Goal: Communication & Community: Participate in discussion

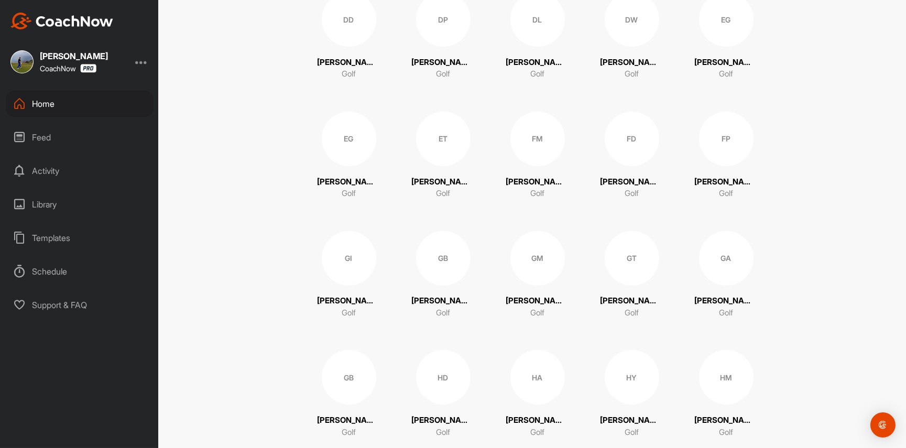
scroll to position [1048, 0]
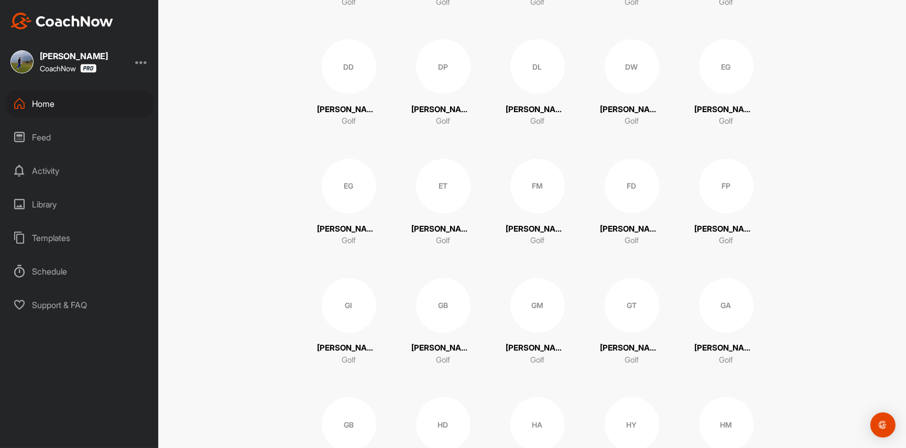
click at [713, 182] on div "FP" at bounding box center [726, 186] width 55 height 55
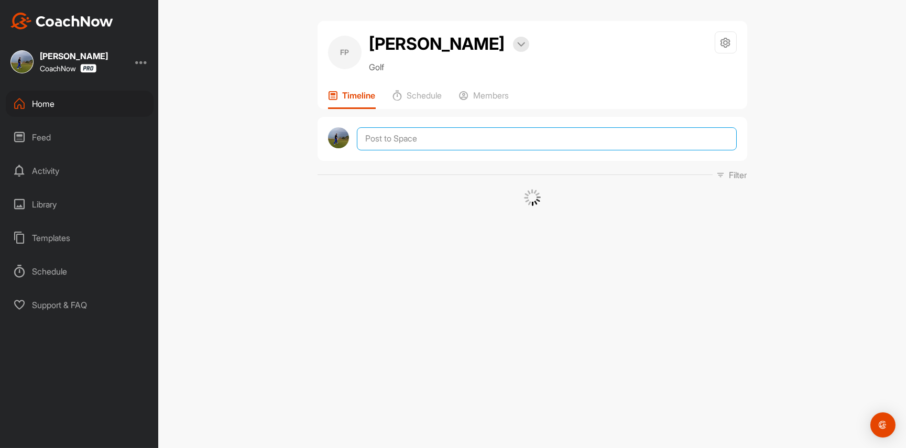
click at [486, 142] on textarea at bounding box center [547, 138] width 380 height 23
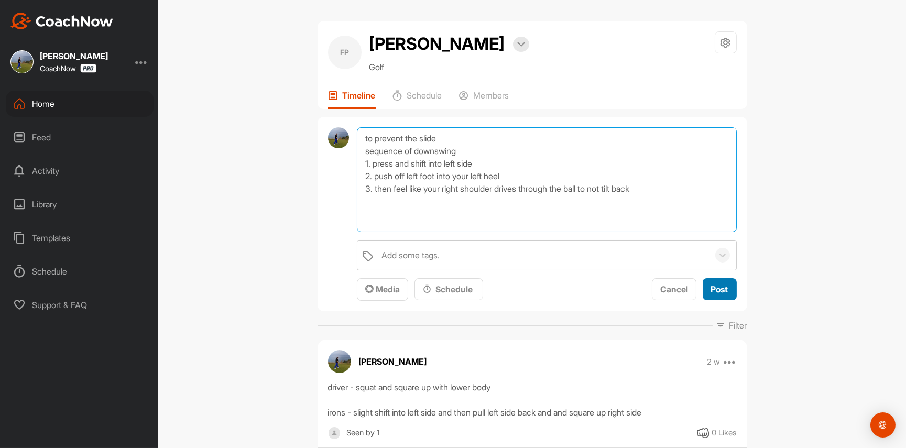
type textarea "to prevent the slide sequence of downswing 1. press and shift into left side 2.…"
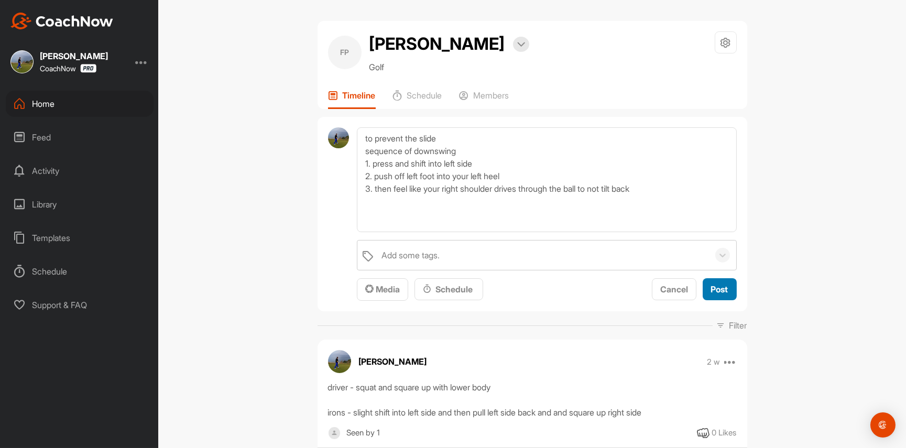
click at [711, 287] on span "Post" at bounding box center [719, 289] width 17 height 10
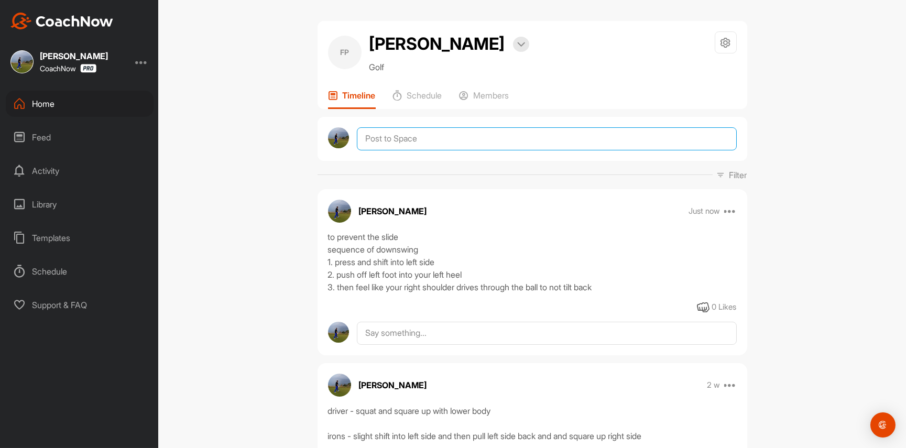
click at [508, 139] on textarea at bounding box center [547, 138] width 380 height 23
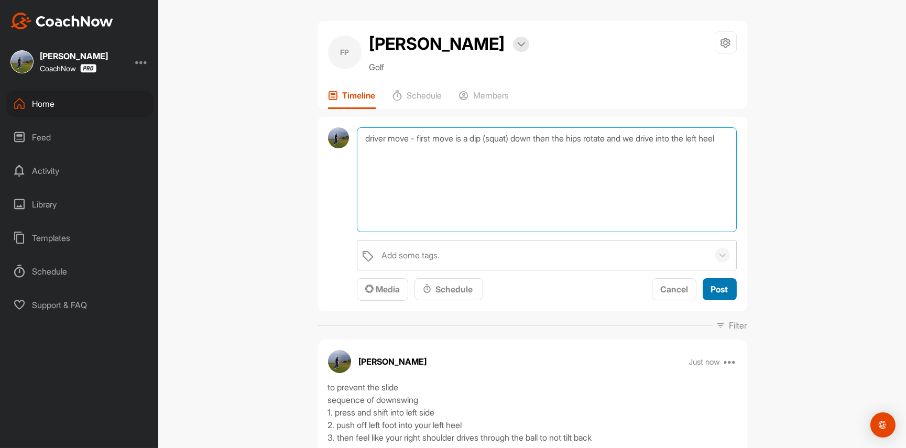
type textarea "driver move - first move is a dip (squat) down then the hips rotate and we driv…"
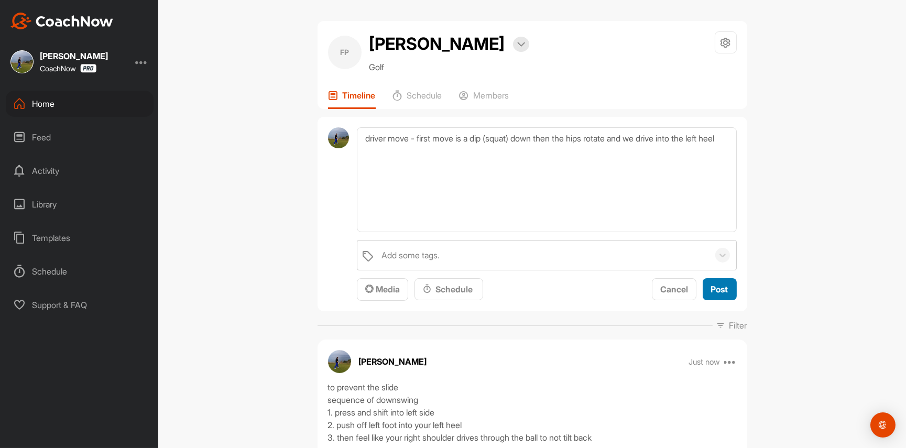
click at [713, 283] on div "Post" at bounding box center [719, 289] width 17 height 13
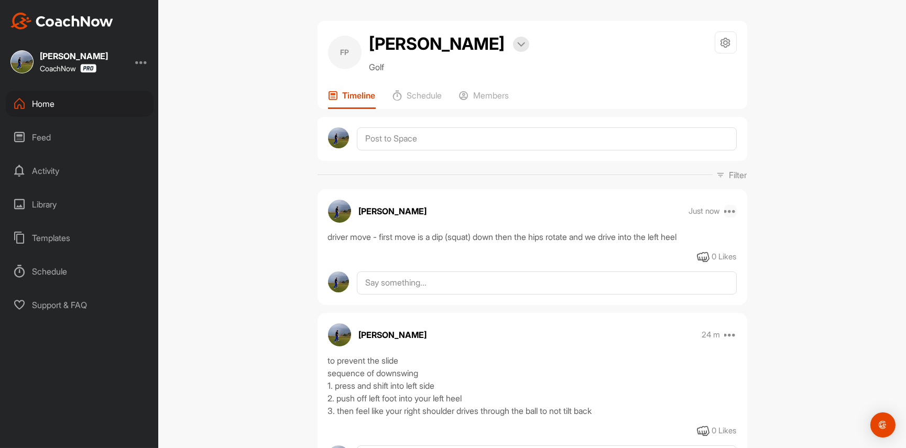
click at [727, 211] on icon at bounding box center [730, 211] width 13 height 13
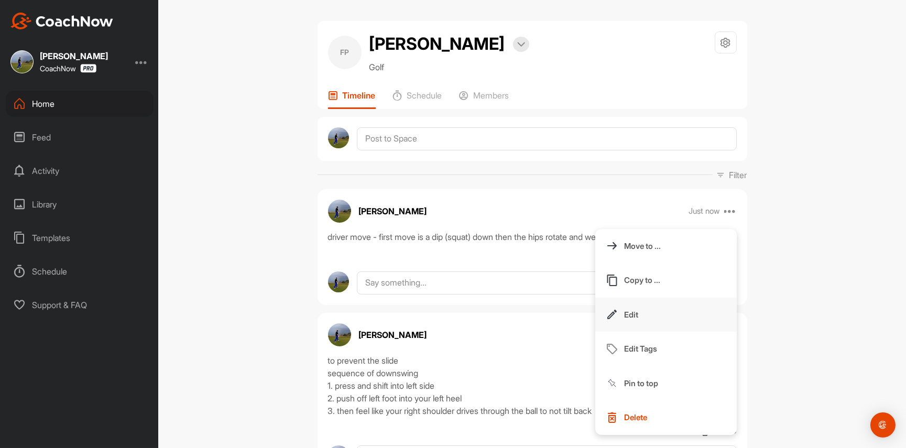
click at [652, 304] on button "Edit" at bounding box center [667, 315] width 142 height 35
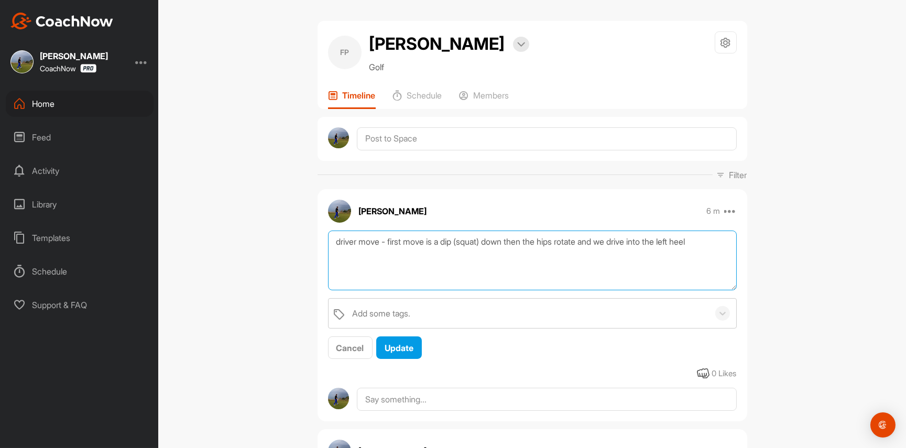
click at [718, 245] on textarea "driver move - first move is a dip (squat) down then the hips rotate and we driv…" at bounding box center [532, 261] width 409 height 60
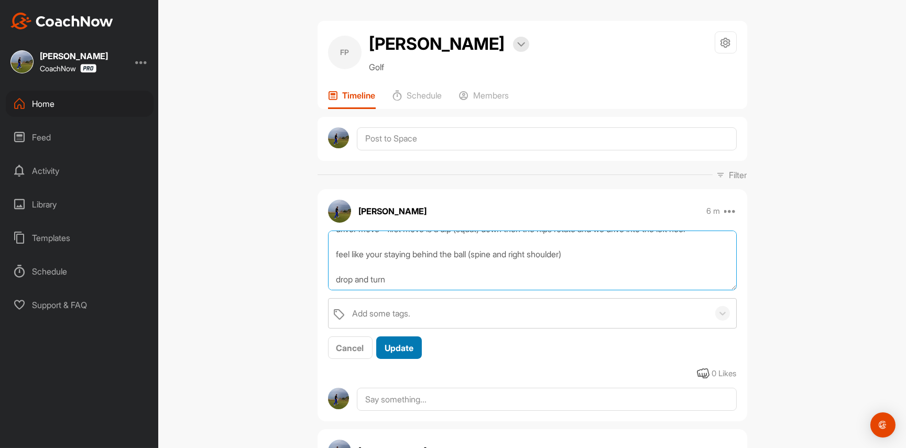
type textarea "driver move - first move is a dip (squat) down then the hips rotate and we driv…"
click at [388, 345] on span "Update" at bounding box center [399, 348] width 29 height 10
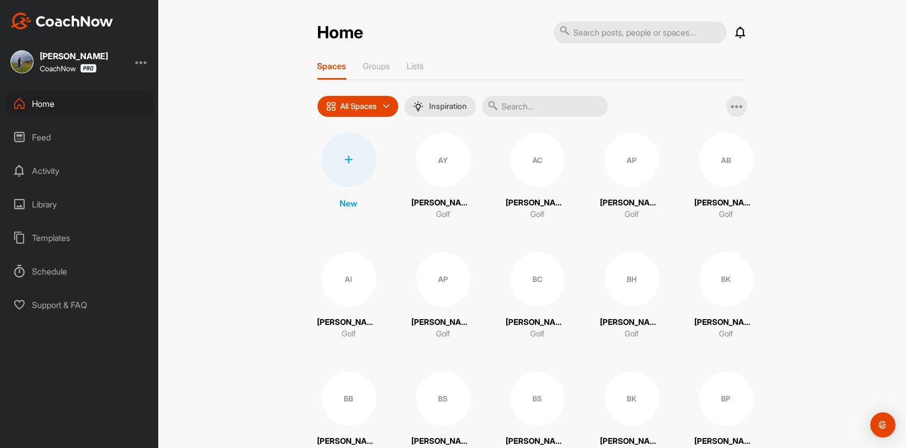
click at [613, 37] on input "text" at bounding box center [640, 32] width 173 height 22
type input "[PERSON_NAME]"
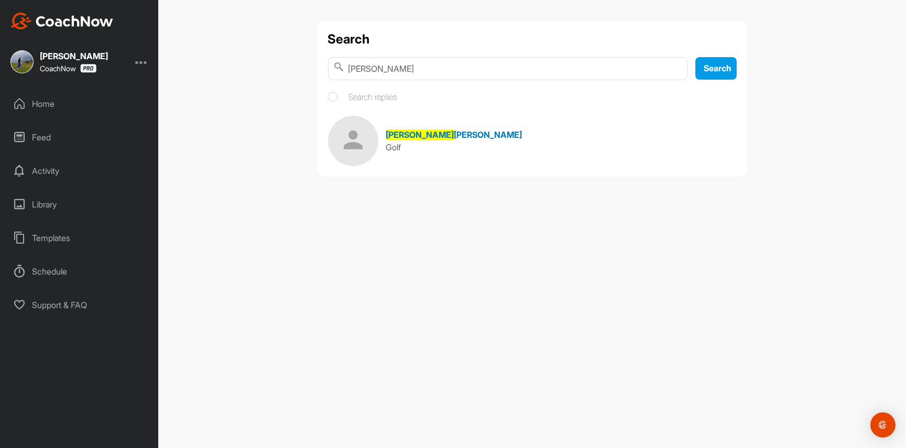
click at [413, 142] on div "Golf" at bounding box center [454, 147] width 136 height 13
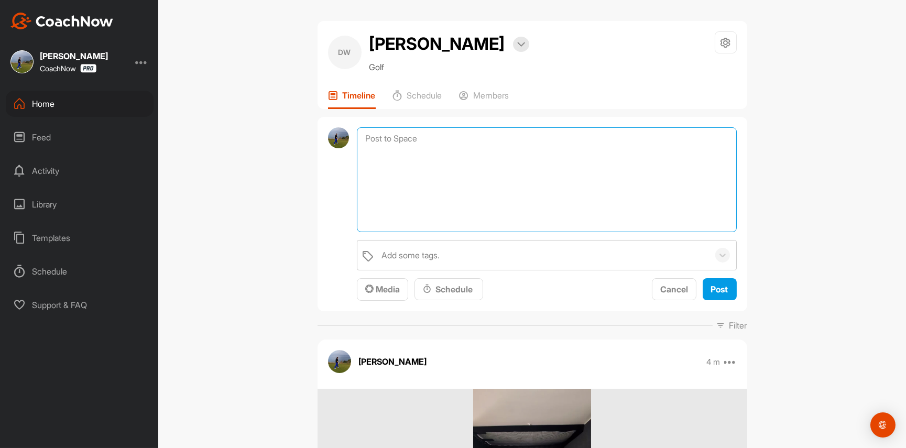
click at [416, 142] on textarea at bounding box center [547, 179] width 380 height 105
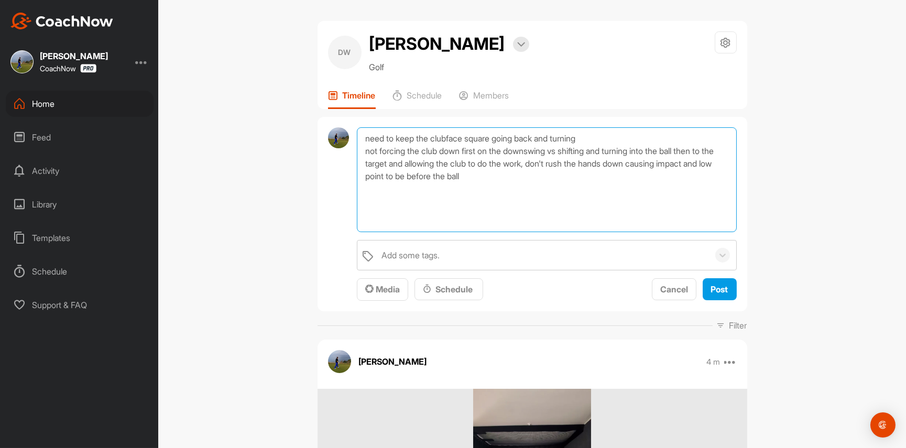
type textarea "need to keep the clubface square going back and turning not forcing the club do…"
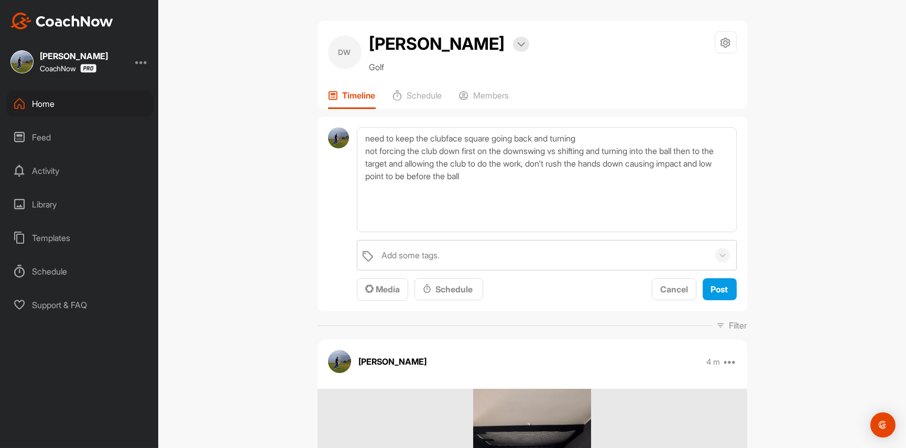
click at [735, 299] on div "need to keep the clubface square going back and turning not forcing the club do…" at bounding box center [533, 214] width 430 height 195
click at [728, 295] on button "Post" at bounding box center [720, 289] width 34 height 23
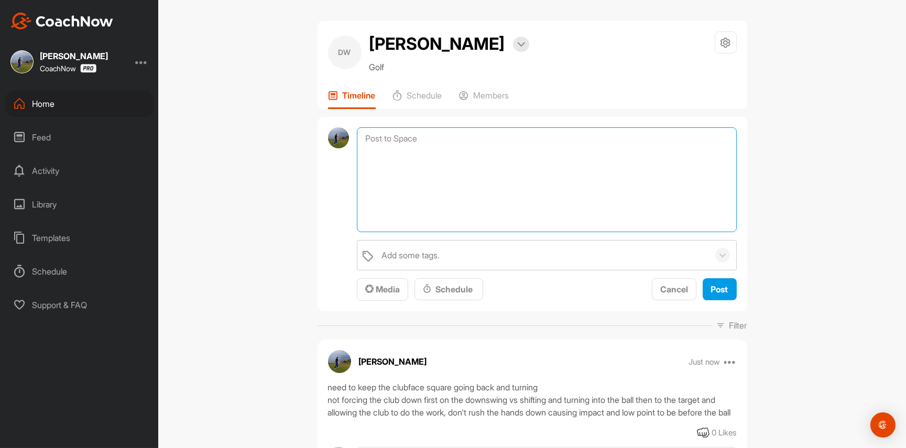
click at [478, 142] on textarea at bounding box center [547, 179] width 380 height 105
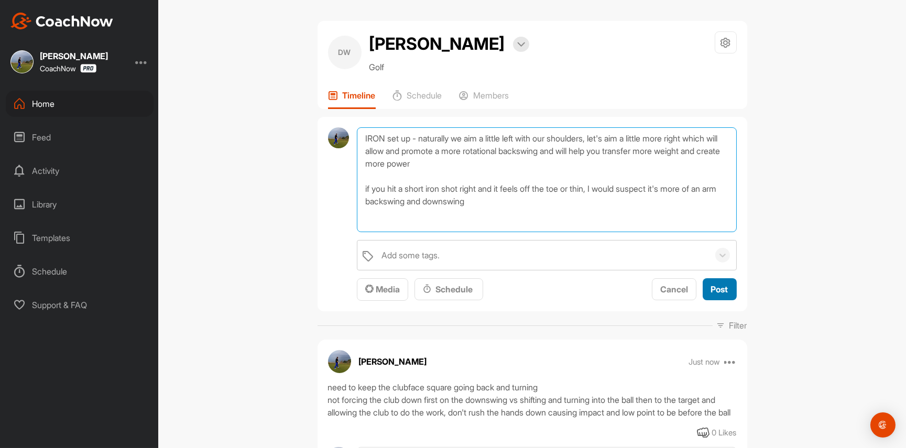
type textarea "IRON set up - naturally we aim a little left with our shoulders, let's aim a li…"
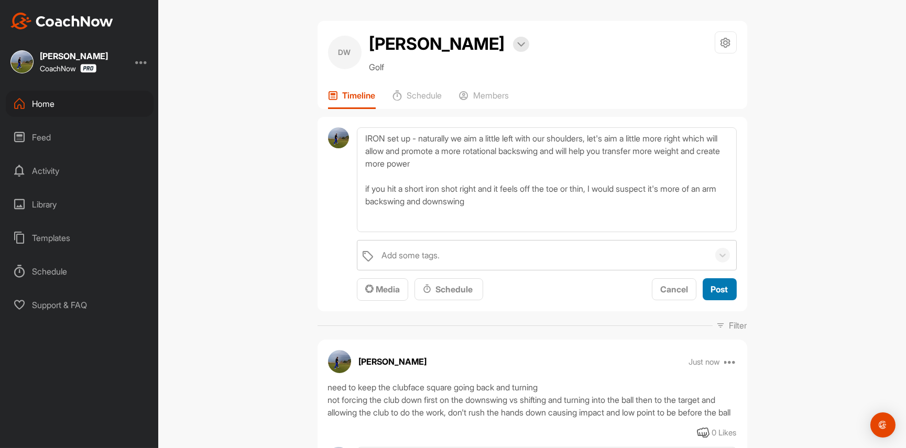
click at [728, 285] on button "Post" at bounding box center [720, 289] width 34 height 23
